Goal: Find specific page/section: Find specific page/section

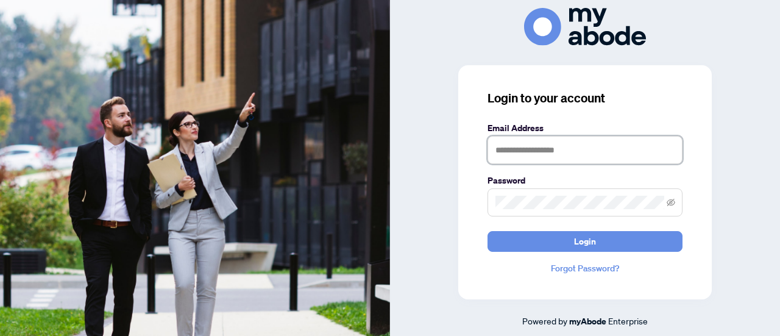
click at [529, 151] on input "text" at bounding box center [585, 150] width 195 height 28
type input "**********"
click at [488, 231] on button "Login" at bounding box center [585, 241] width 195 height 21
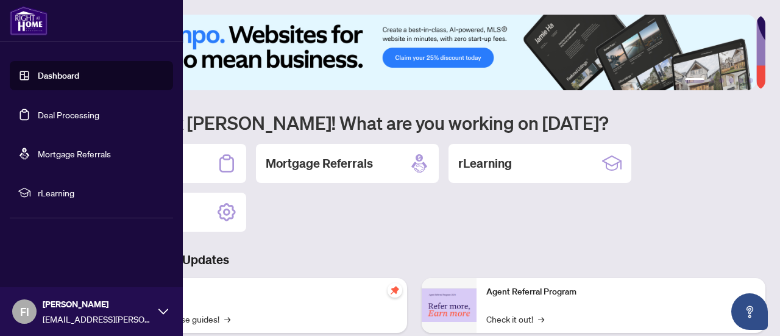
click at [50, 116] on link "Deal Processing" at bounding box center [69, 114] width 62 height 11
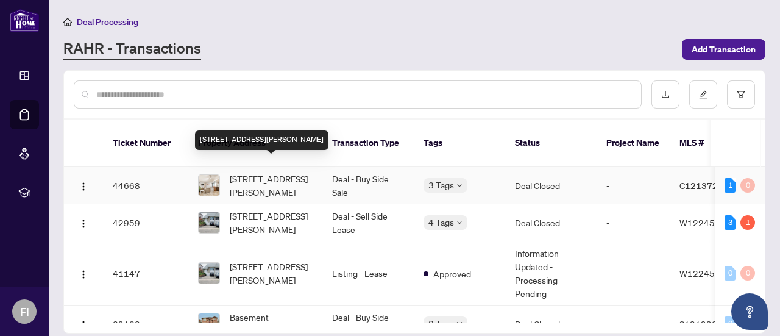
click at [282, 172] on span "[STREET_ADDRESS][PERSON_NAME]" at bounding box center [271, 185] width 83 height 27
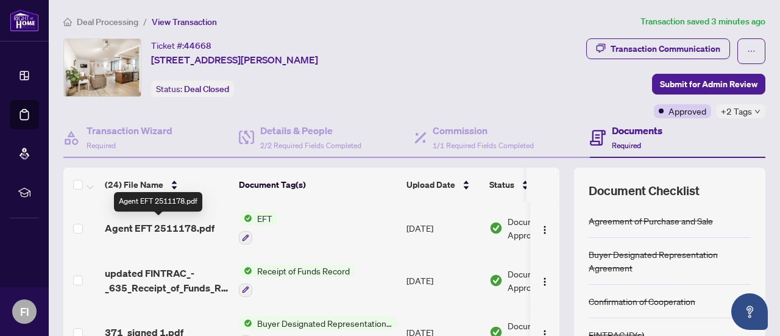
click at [126, 224] on span "Agent EFT 2511178.pdf" at bounding box center [160, 228] width 110 height 15
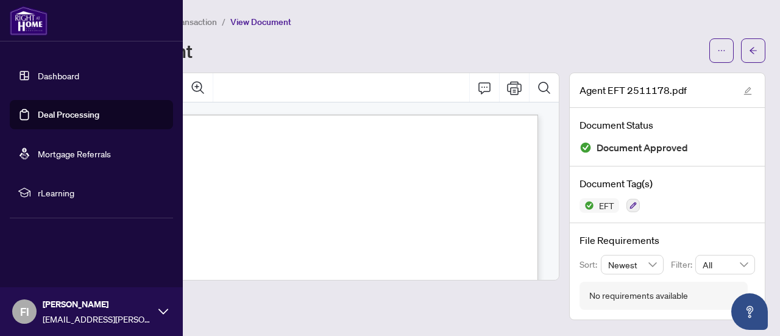
click at [38, 118] on link "Deal Processing" at bounding box center [69, 114] width 62 height 11
